Goal: Download file/media

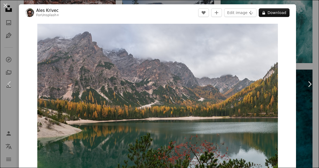
scroll to position [46, 0]
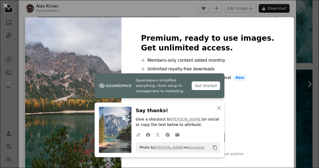
click at [292, 24] on div "An X shape Squarespace simplifies everything—from setup to management to market…" at bounding box center [159, 84] width 319 height 168
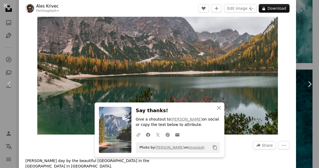
click at [296, 6] on header "Ales Krivec For Unsplash+ A heart A plus sign Edit image Plus sign for Unsplash…" at bounding box center [157, 8] width 277 height 17
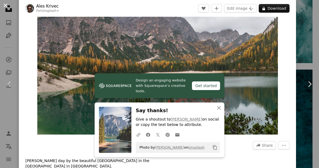
click at [9, 5] on button "An X shape" at bounding box center [5, 5] width 6 height 6
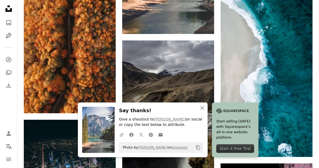
scroll to position [2313, 0]
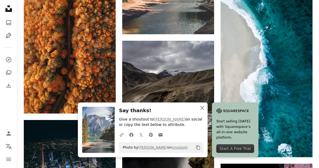
click at [203, 113] on button "An X shape Close" at bounding box center [202, 108] width 11 height 11
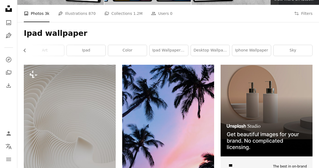
scroll to position [0, 205]
click at [172, 52] on link "ipad wallpaper anime" at bounding box center [168, 50] width 39 height 11
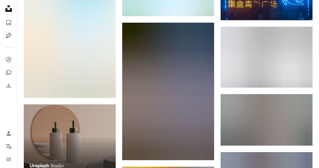
scroll to position [924, 0]
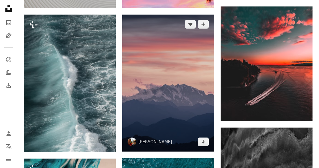
scroll to position [264, 0]
click at [157, 77] on img at bounding box center [168, 83] width 92 height 137
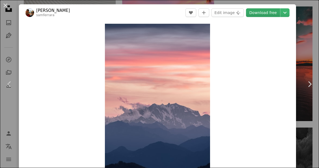
click at [270, 14] on link "Download free" at bounding box center [263, 12] width 34 height 9
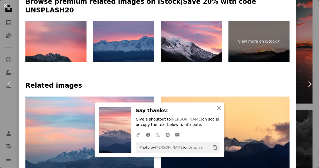
scroll to position [313, 0]
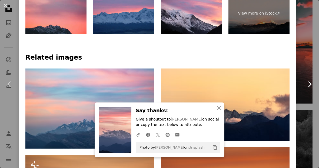
click at [307, 71] on link "Chevron right" at bounding box center [309, 84] width 19 height 52
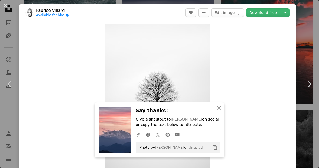
click at [309, 62] on div "An X shape Chevron left Chevron right An X shape Close Say thanks! Give a shout…" at bounding box center [159, 84] width 319 height 168
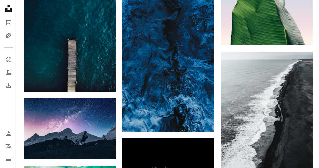
scroll to position [4222, 0]
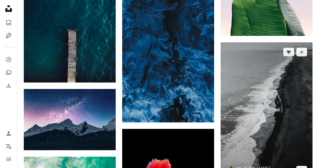
click at [300, 118] on img at bounding box center [266, 112] width 92 height 138
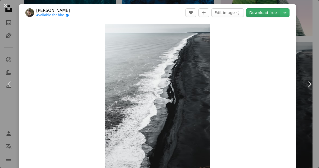
click at [268, 15] on link "Download free" at bounding box center [263, 12] width 34 height 9
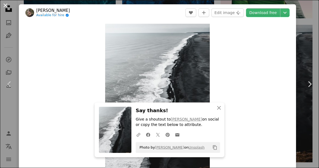
click at [3, 2] on button "An X shape" at bounding box center [5, 5] width 6 height 6
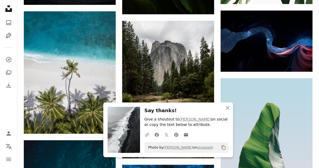
scroll to position [4043, 0]
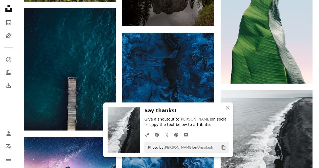
click at [229, 111] on icon "An X shape" at bounding box center [227, 108] width 6 height 6
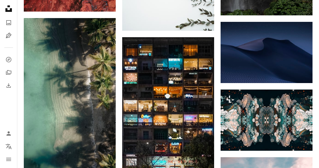
scroll to position [4676, 0]
click at [78, 123] on img at bounding box center [70, 99] width 92 height 163
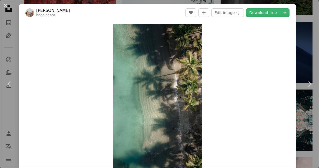
scroll to position [4690, 0]
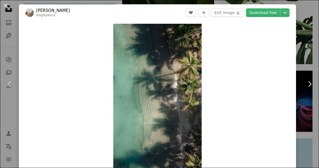
click at [5, 3] on button "An X shape" at bounding box center [5, 5] width 6 height 6
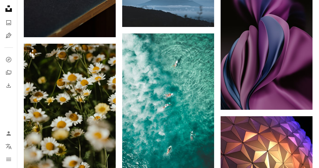
scroll to position [5277, 0]
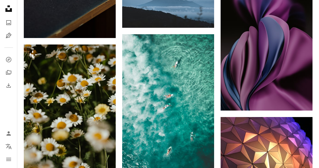
click at [85, 116] on img at bounding box center [70, 114] width 92 height 138
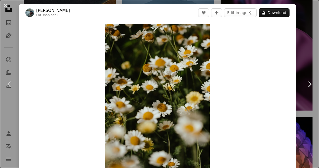
click at [9, 5] on button "An X shape" at bounding box center [5, 5] width 6 height 6
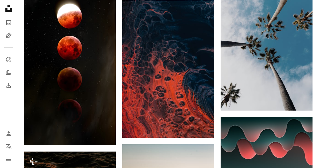
scroll to position [8994, 0]
